Goal: Navigation & Orientation: Find specific page/section

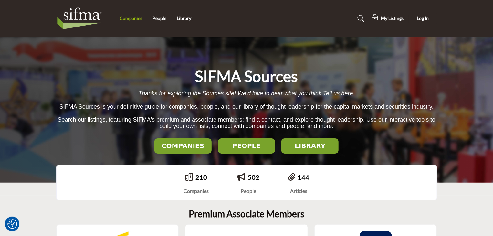
click at [131, 20] on link "Companies" at bounding box center [131, 18] width 23 height 5
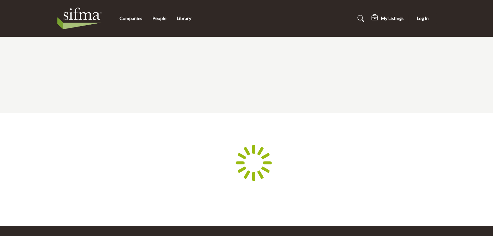
click at [0, 0] on div at bounding box center [0, 0] width 0 height 0
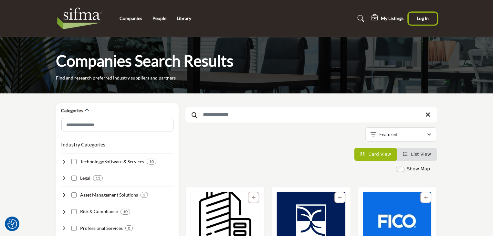
click at [424, 20] on span "Log In" at bounding box center [423, 18] width 12 height 5
click at [421, 18] on span "Log In" at bounding box center [423, 18] width 12 height 5
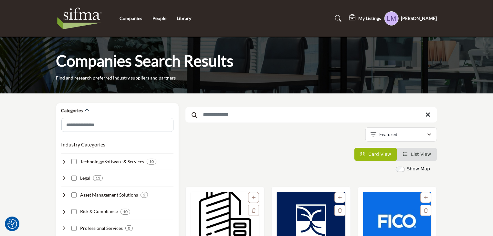
click at [432, 18] on h5 "Laurie Moore" at bounding box center [420, 18] width 36 height 6
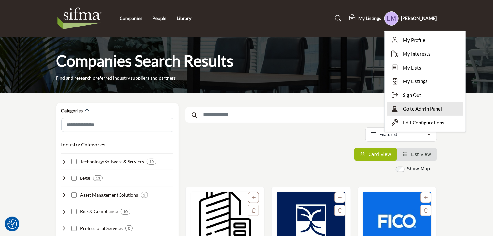
click at [441, 106] on span "Go to Admin Panel" at bounding box center [422, 108] width 39 height 7
